Goal: Task Accomplishment & Management: Manage account settings

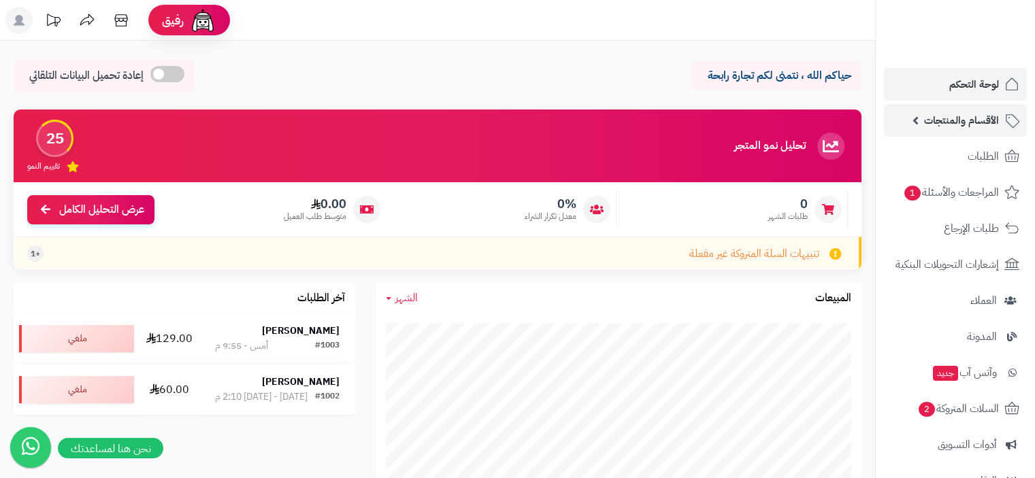
click at [977, 119] on span "الأقسام والمنتجات" at bounding box center [961, 120] width 75 height 19
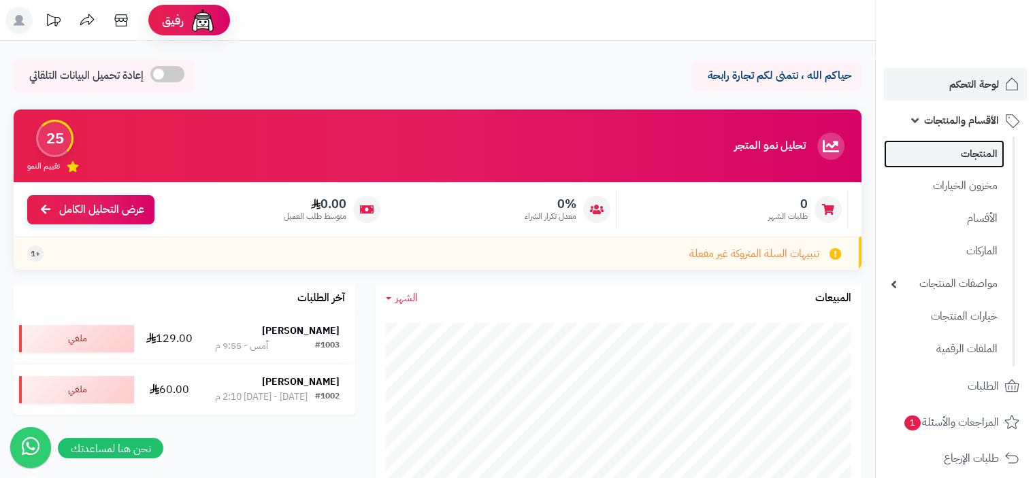
click at [947, 163] on link "المنتجات" at bounding box center [944, 154] width 120 height 28
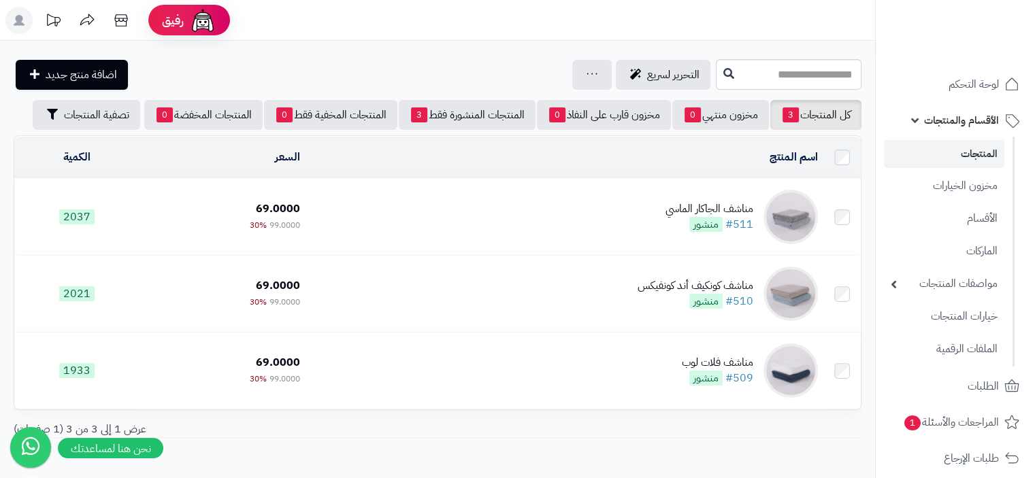
click at [575, 220] on td "مناشف ال[PERSON_NAME] #511 منشور" at bounding box center [565, 217] width 518 height 76
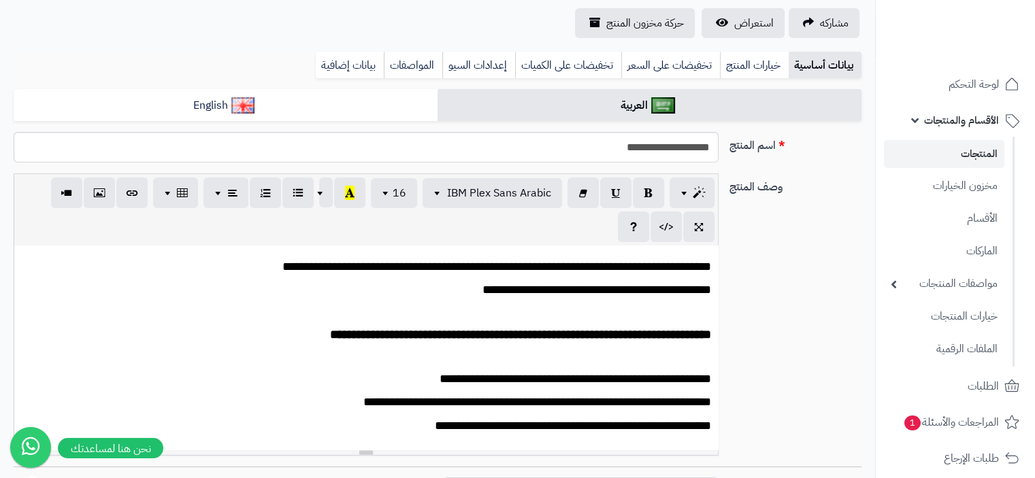
scroll to position [68, 0]
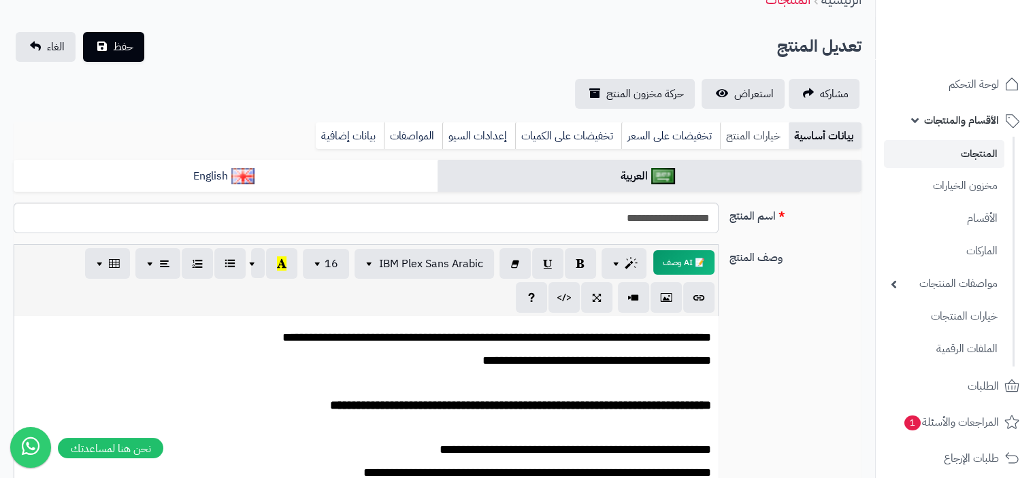
click at [747, 139] on link "خيارات المنتج" at bounding box center [754, 135] width 69 height 27
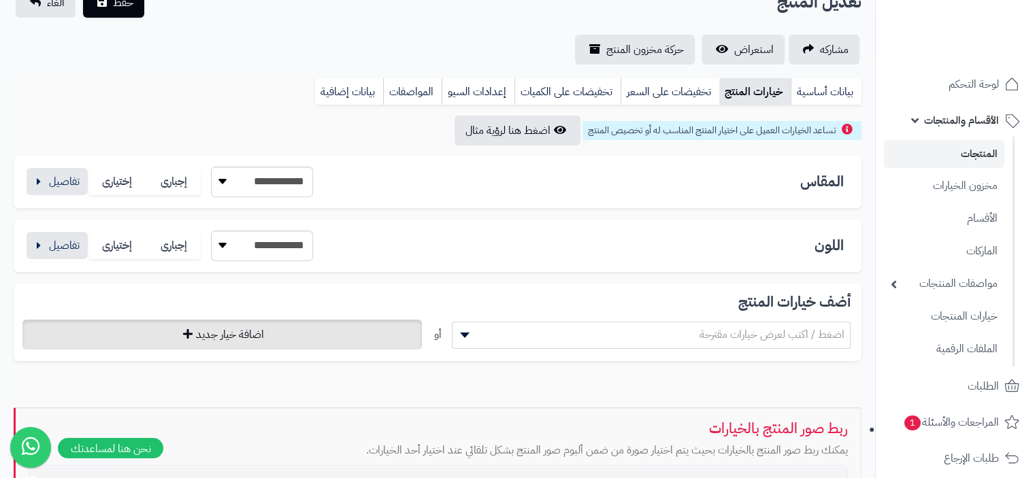
scroll to position [136, 0]
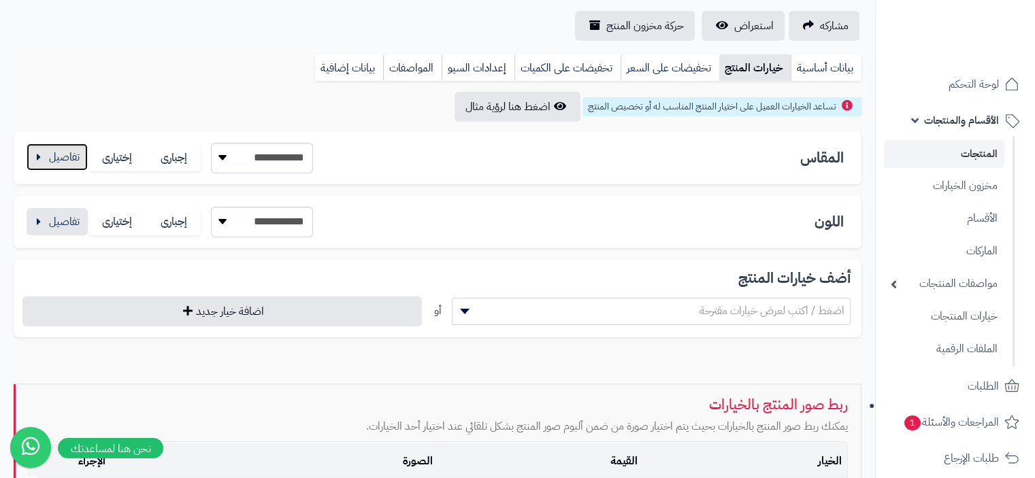
click at [41, 159] on button "button" at bounding box center [57, 157] width 61 height 27
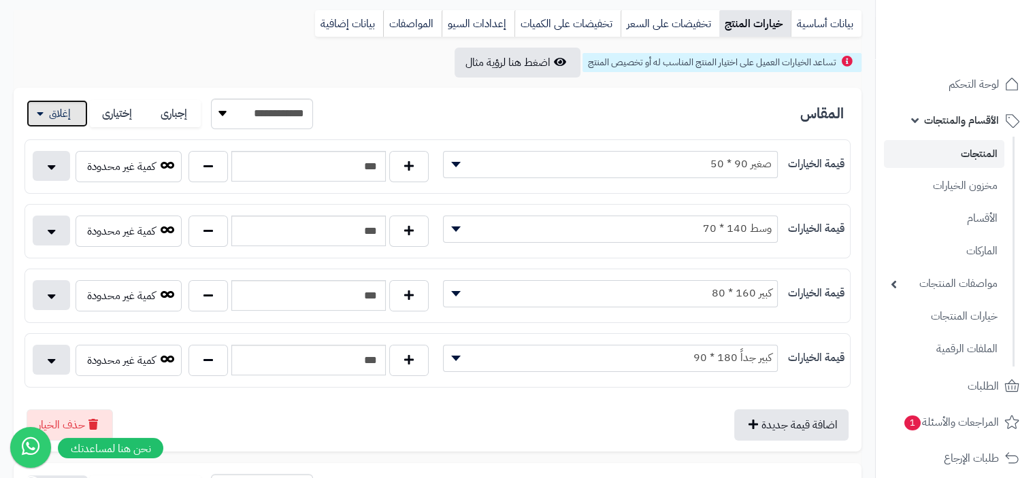
scroll to position [204, 0]
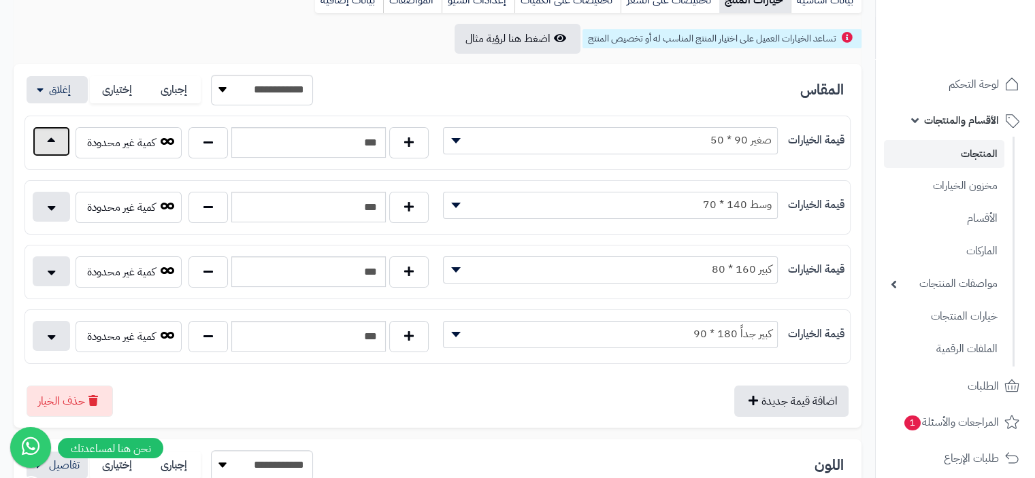
click at [58, 146] on button "button" at bounding box center [51, 142] width 37 height 30
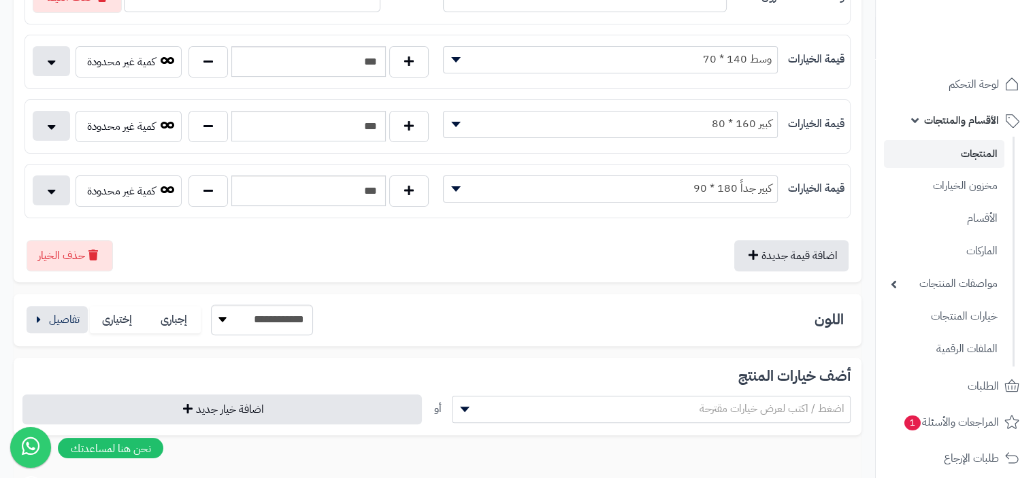
scroll to position [544, 0]
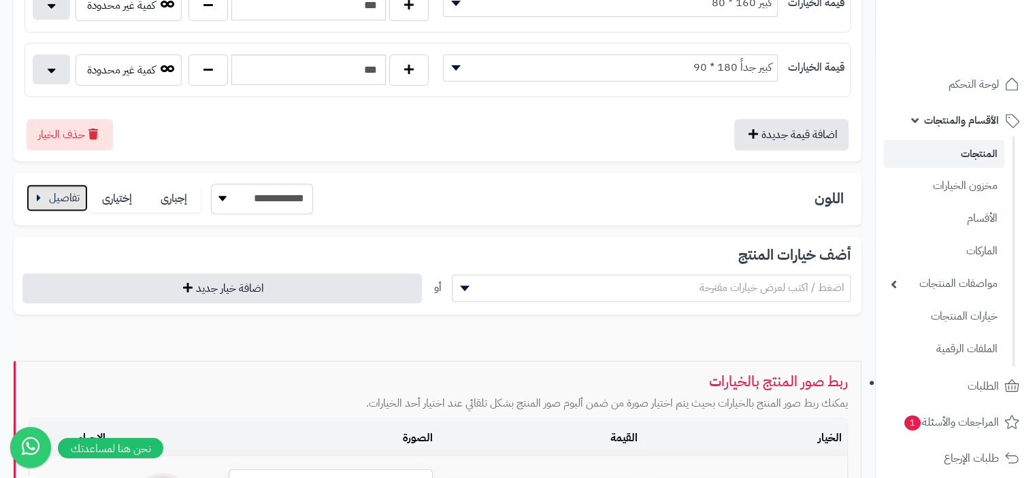
click at [57, 201] on button "button" at bounding box center [57, 197] width 61 height 27
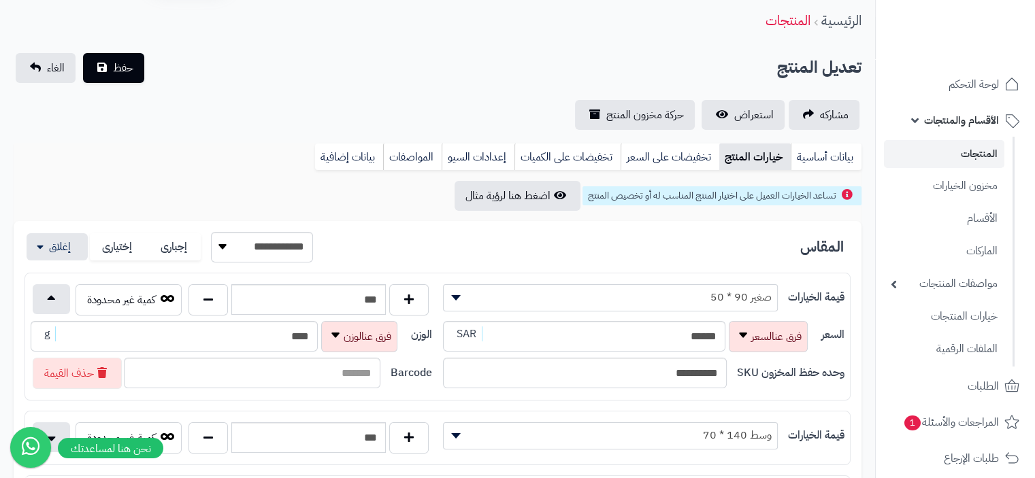
scroll to position [0, 0]
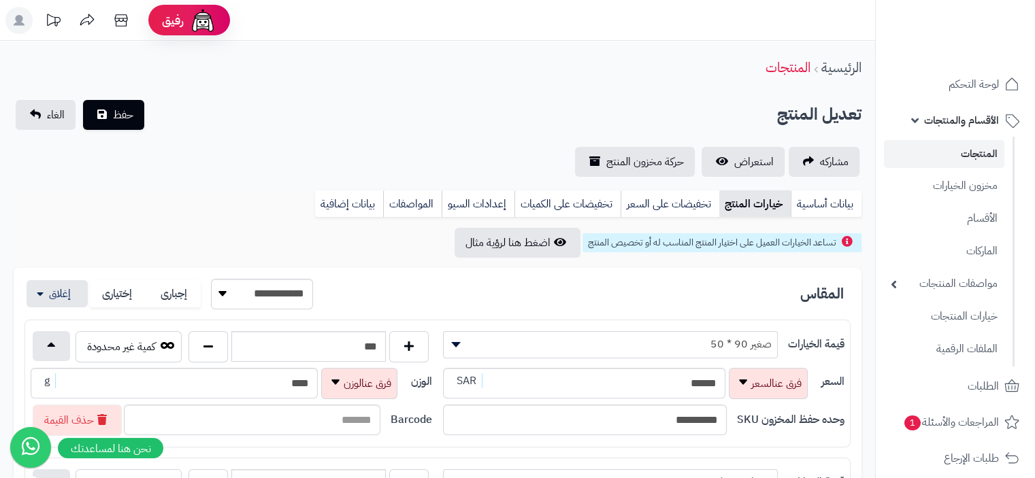
click at [969, 122] on span "الأقسام والمنتجات" at bounding box center [961, 120] width 75 height 19
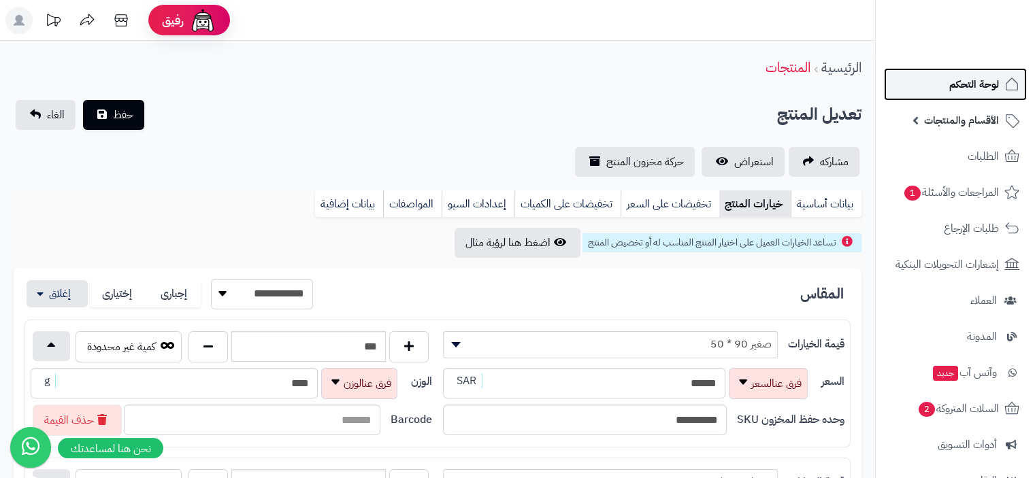
click at [982, 87] on span "لوحة التحكم" at bounding box center [974, 84] width 50 height 19
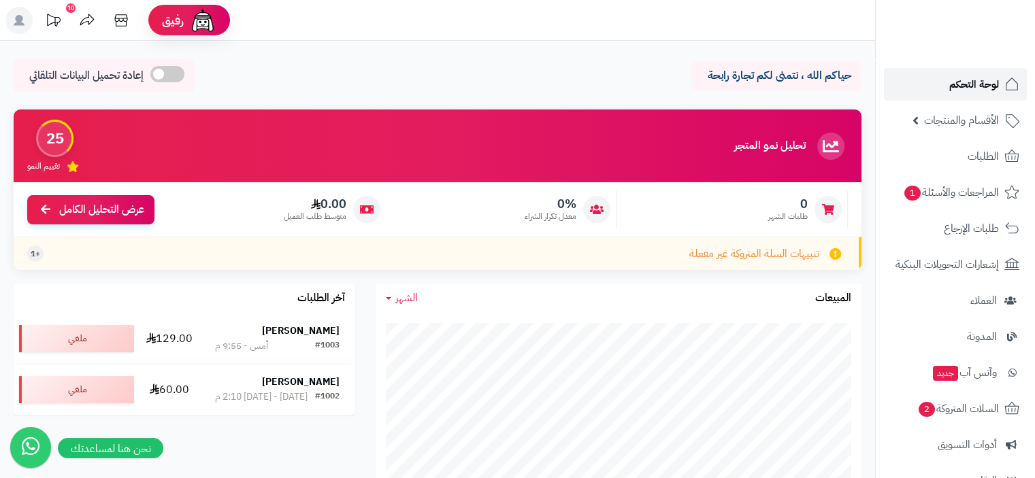
click at [966, 85] on span "لوحة التحكم" at bounding box center [974, 84] width 50 height 19
click at [199, 22] on img at bounding box center [203, 20] width 27 height 27
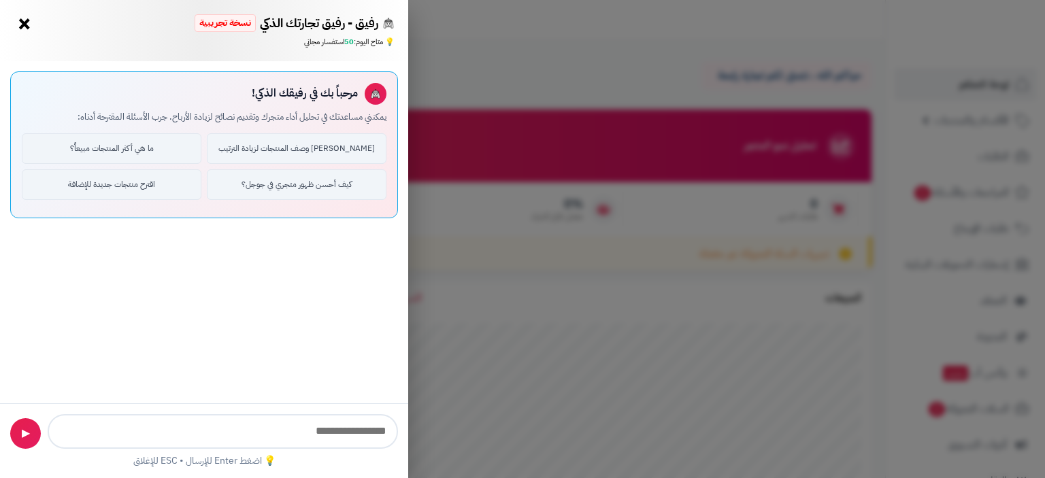
click at [25, 27] on button "×" at bounding box center [25, 24] width 22 height 22
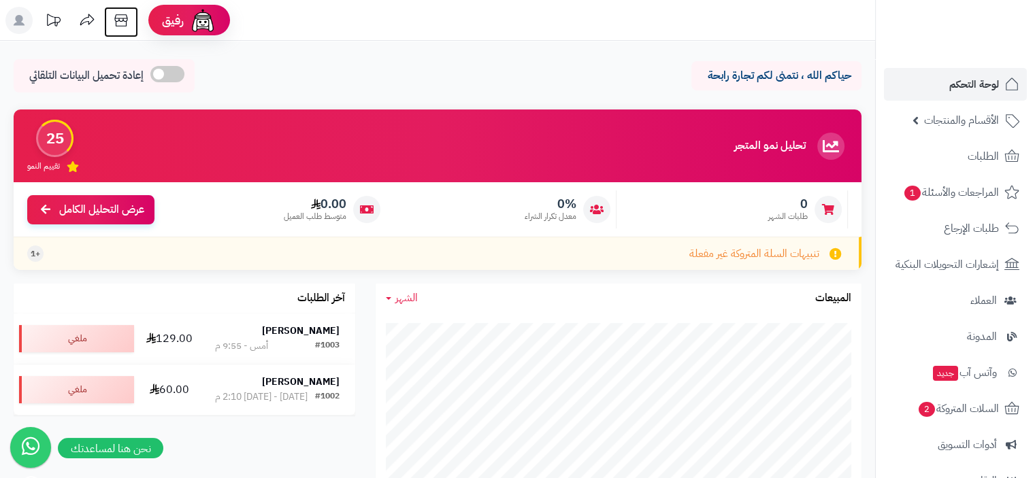
click at [120, 22] on icon at bounding box center [121, 20] width 27 height 27
